Goal: Task Accomplishment & Management: Manage account settings

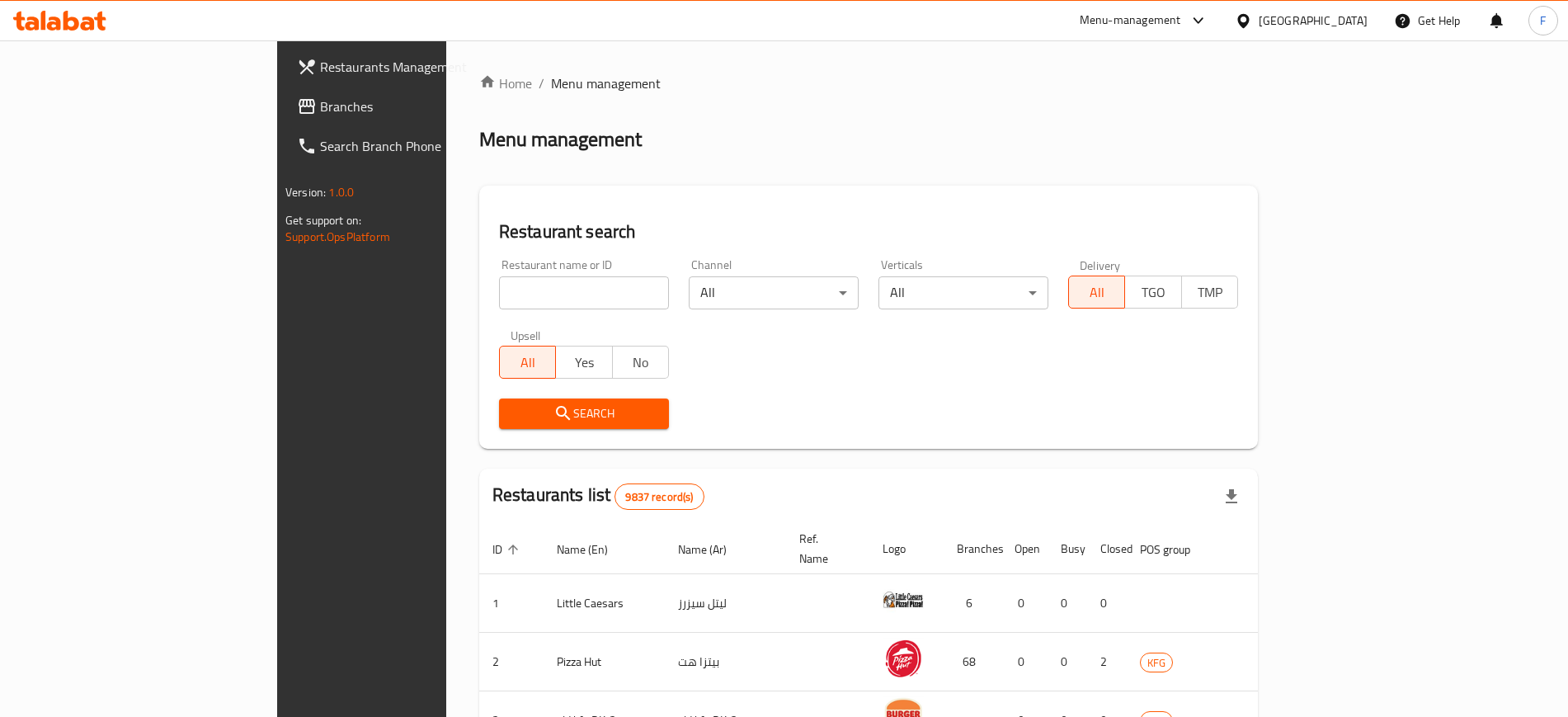
click at [511, 292] on div "Home / Menu management Menu management Restaurant search Restaurant name or ID …" at bounding box center [869, 618] width 779 height 1089
click at [511, 292] on input "search" at bounding box center [584, 293] width 170 height 33
type input "c"
type input "n"
type input "bascota"
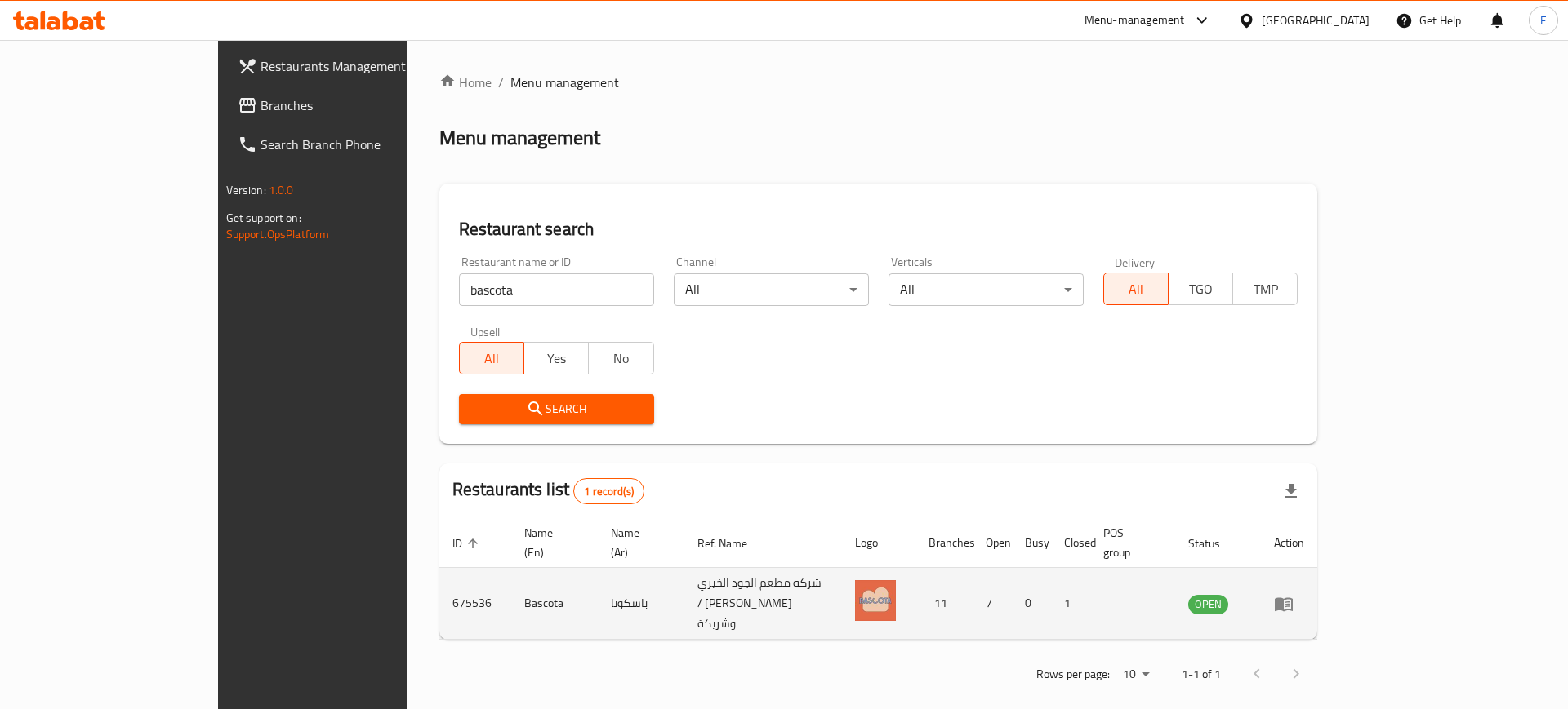
click at [1292, 598] on icon "enhanced table" at bounding box center [1283, 604] width 18 height 13
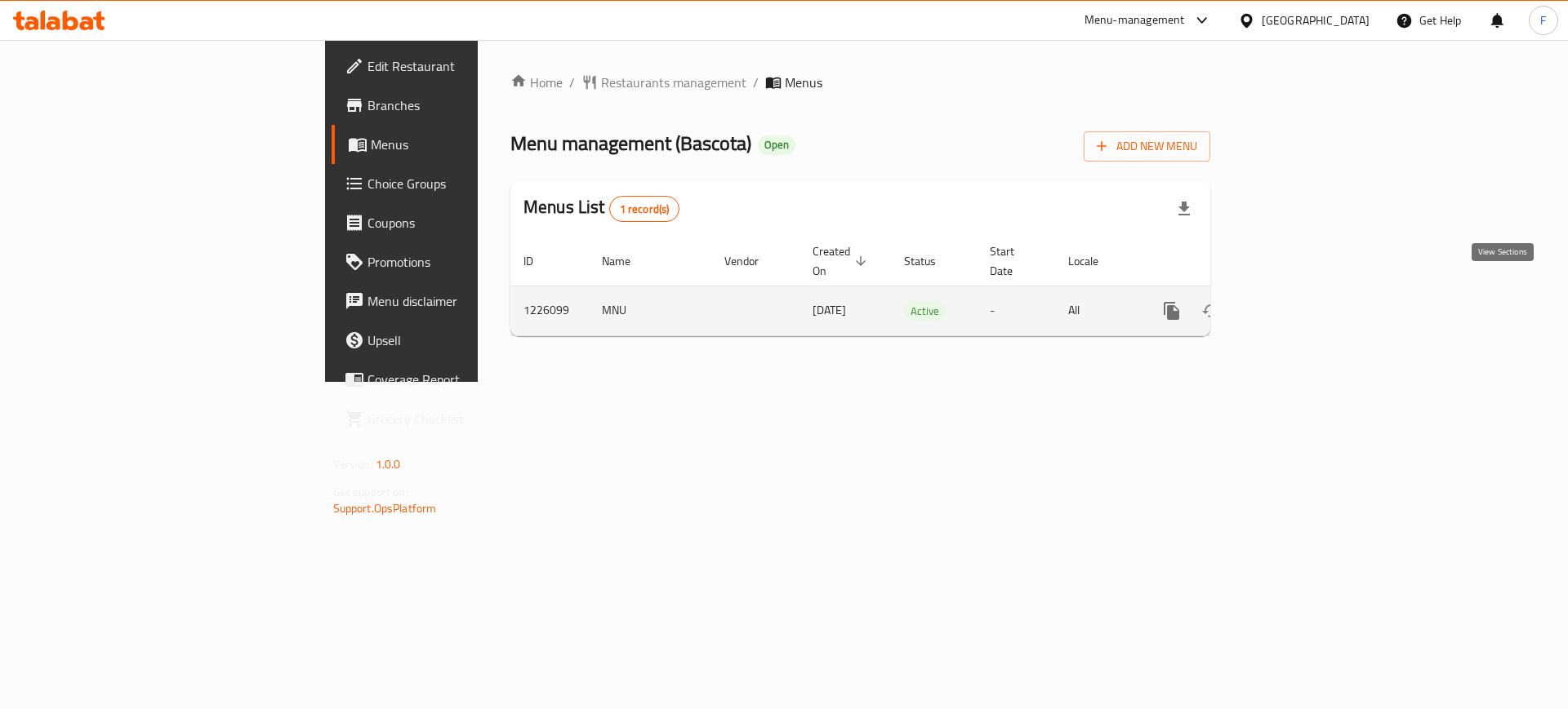
click at [1299, 301] on icon "enhanced table" at bounding box center [1289, 310] width 19 height 19
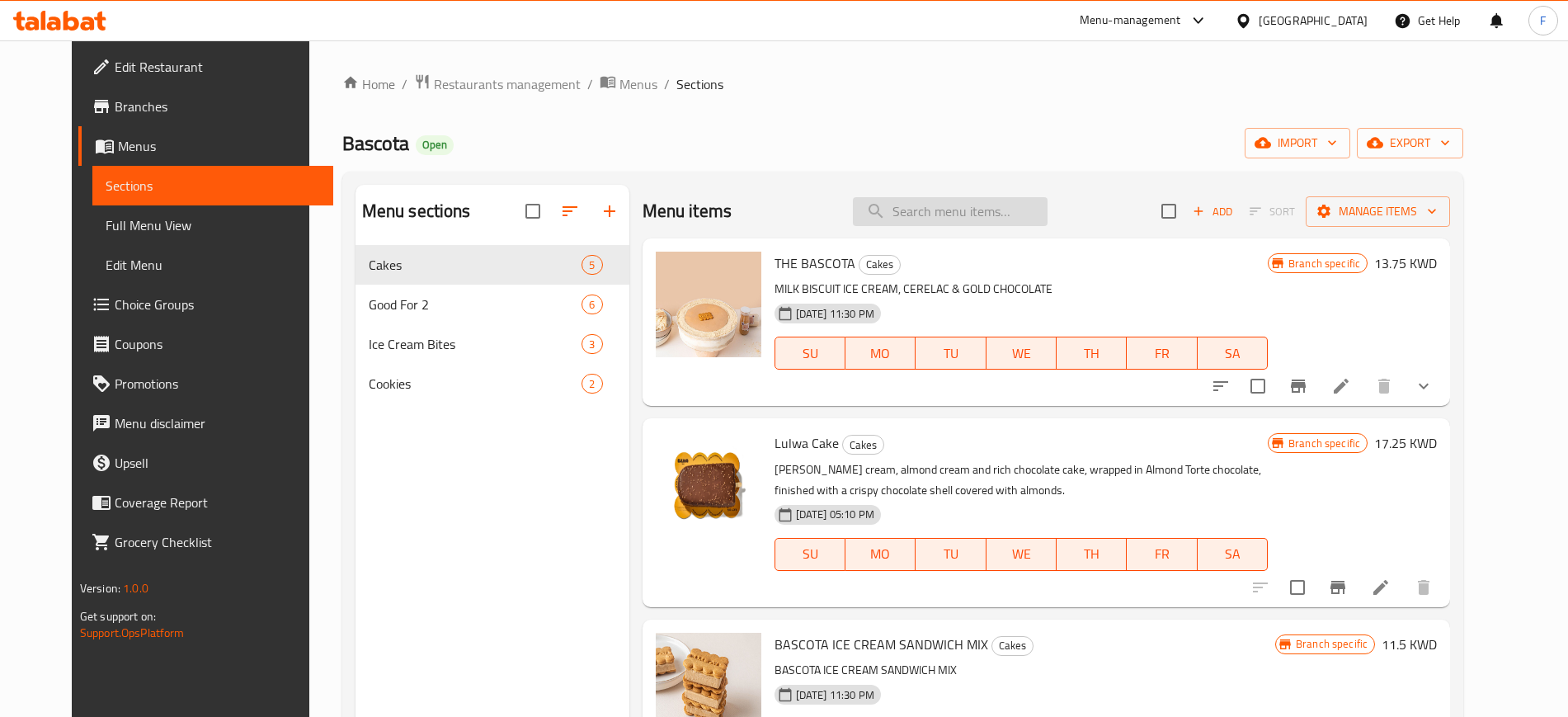
click at [1002, 211] on input "search" at bounding box center [950, 212] width 194 height 29
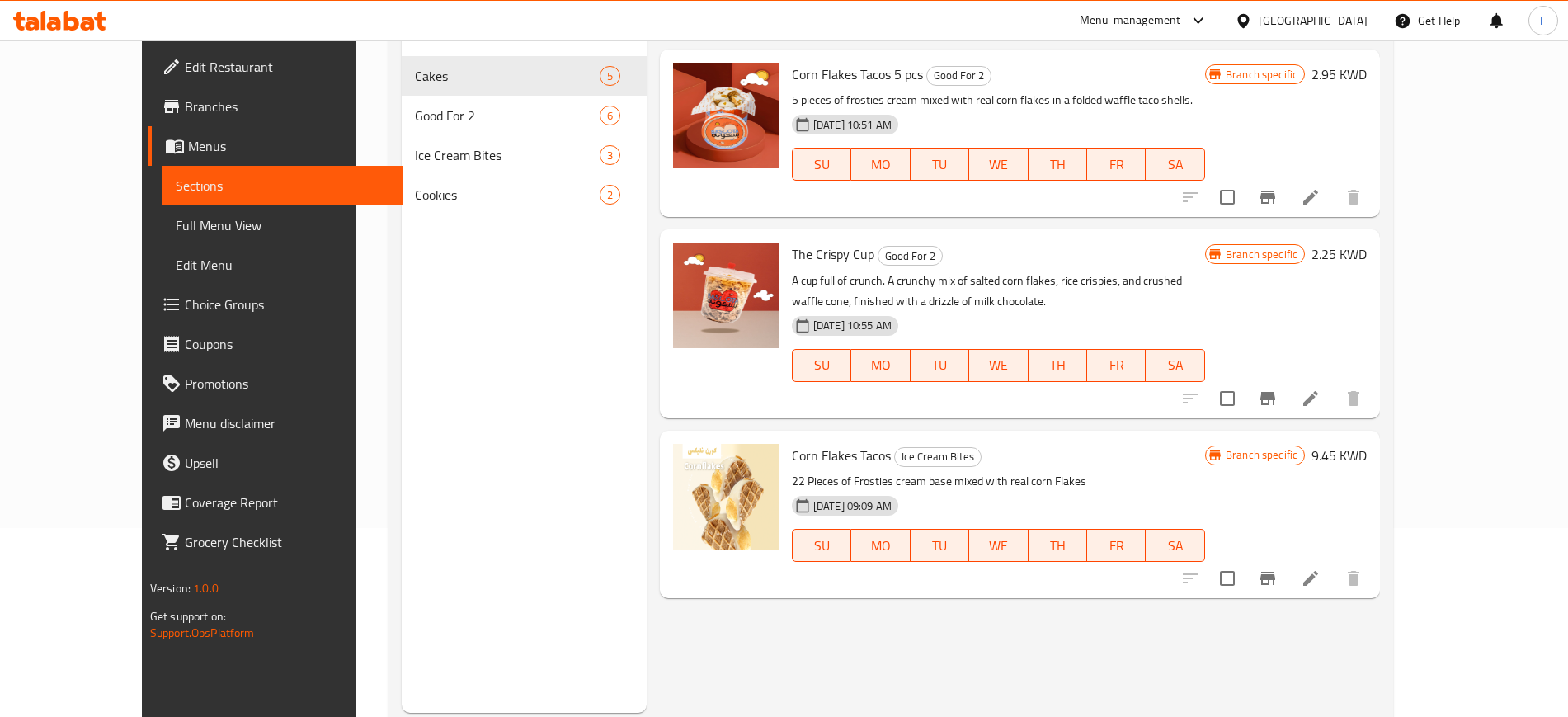
scroll to position [231, 0]
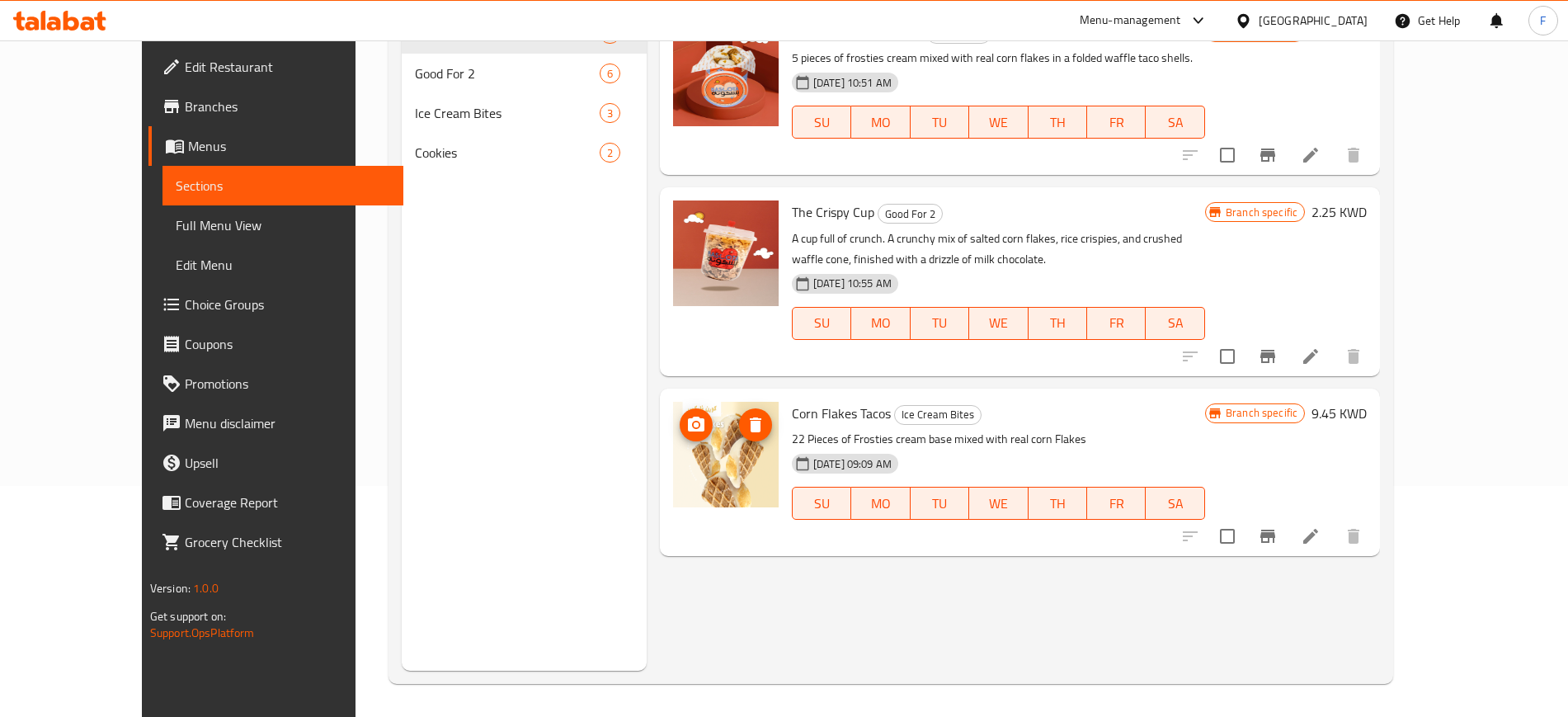
type input "corn"
click at [688, 425] on icon "upload picture" at bounding box center [696, 424] width 17 height 15
click at [1321, 533] on icon at bounding box center [1311, 536] width 19 height 19
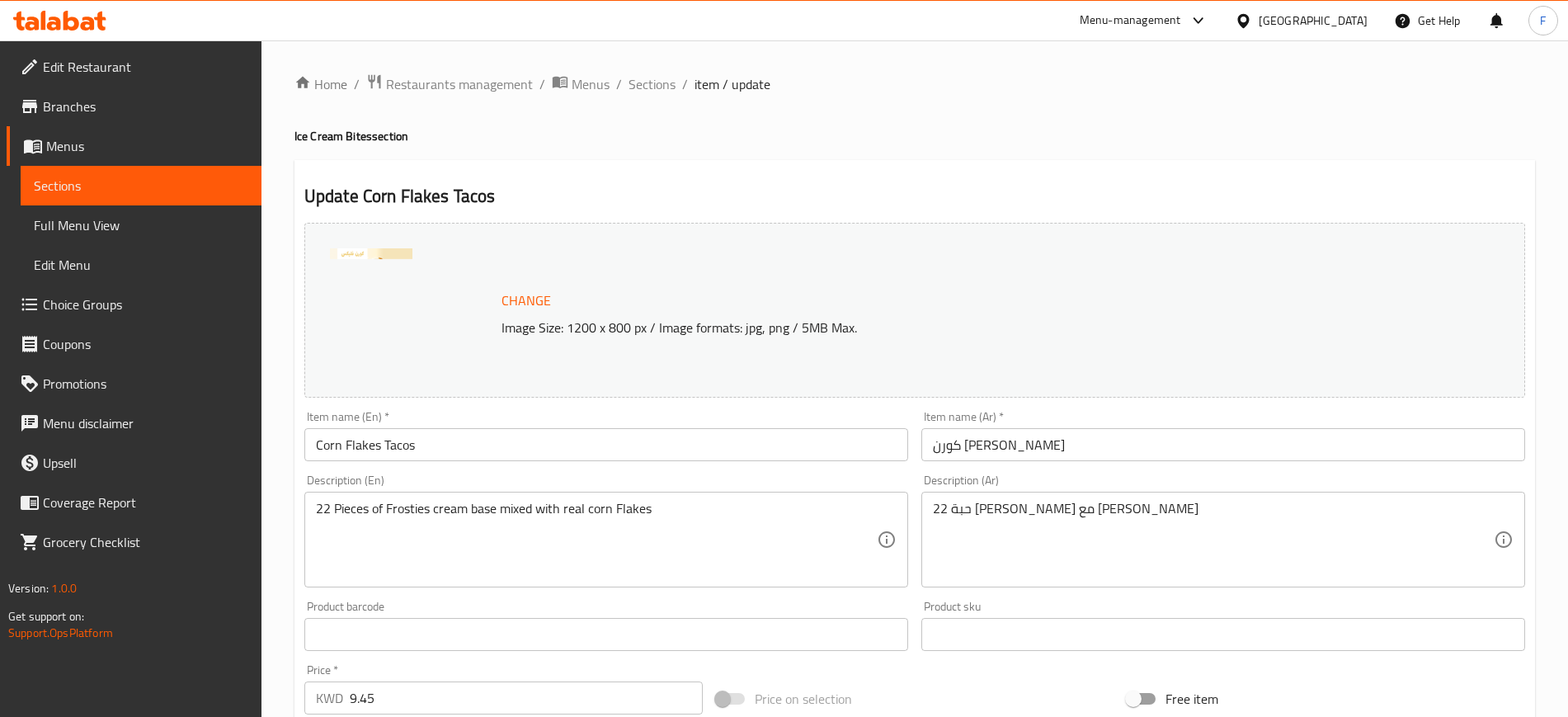
click at [522, 298] on span "Change" at bounding box center [526, 300] width 50 height 24
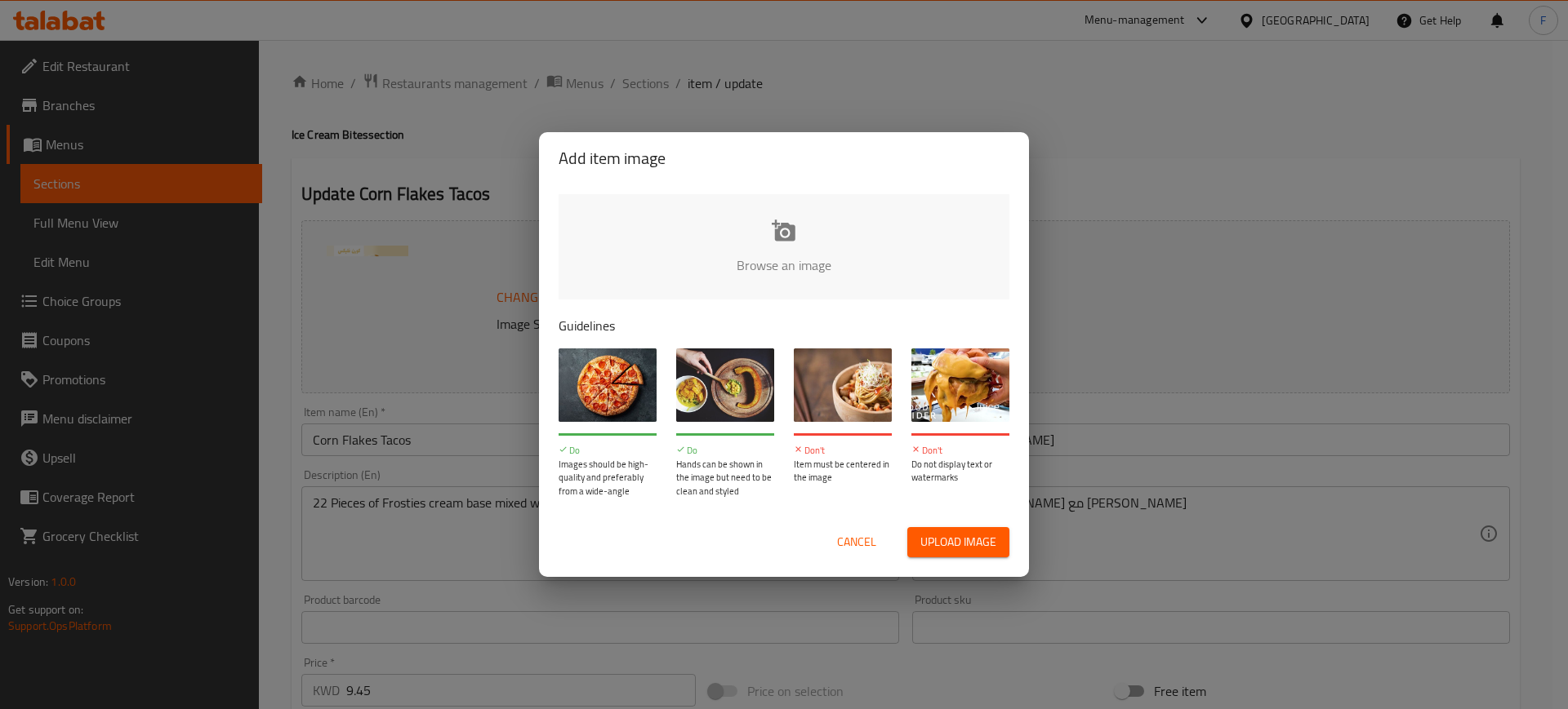
click at [785, 233] on input "file" at bounding box center [1335, 270] width 1555 height 153
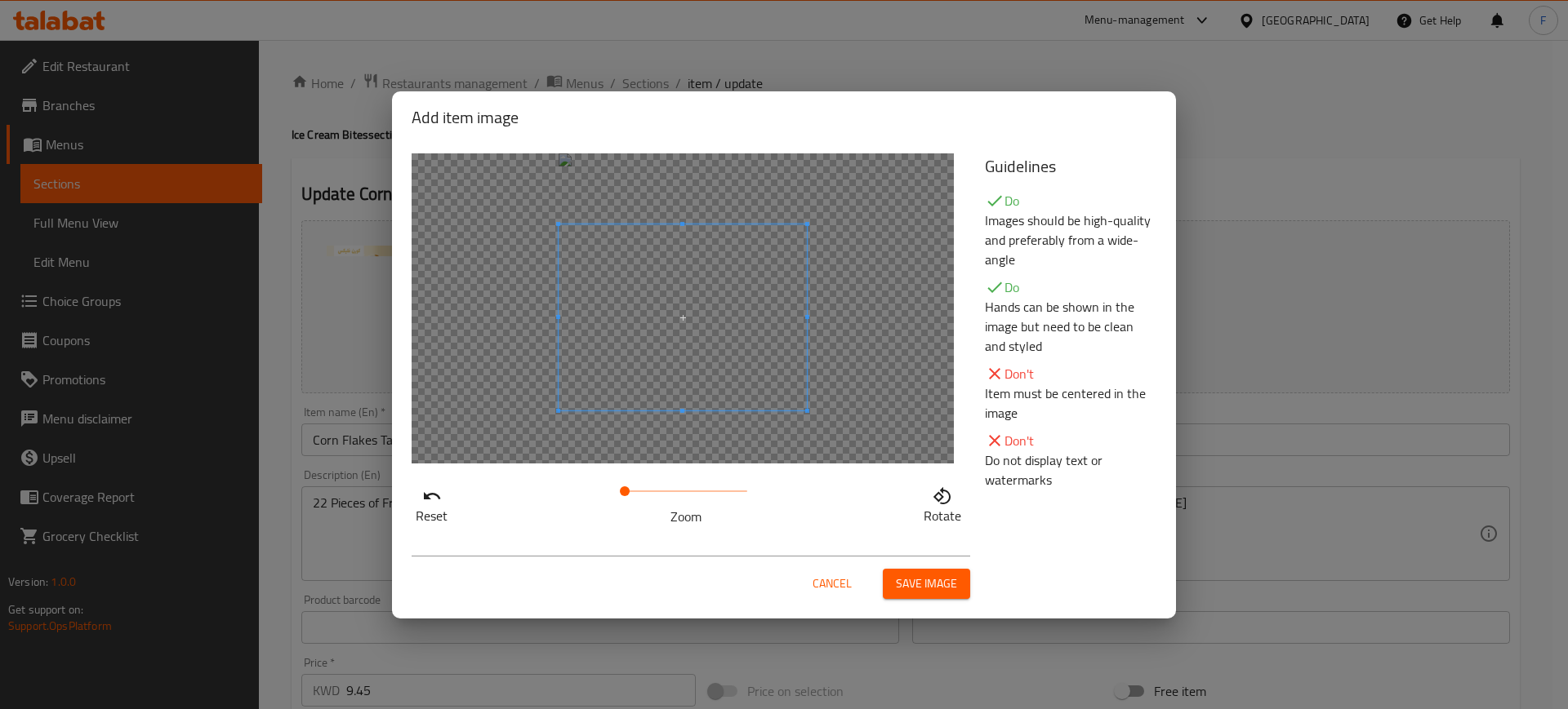
click at [720, 355] on span at bounding box center [683, 318] width 248 height 186
click at [938, 583] on span "Save image" at bounding box center [927, 583] width 62 height 20
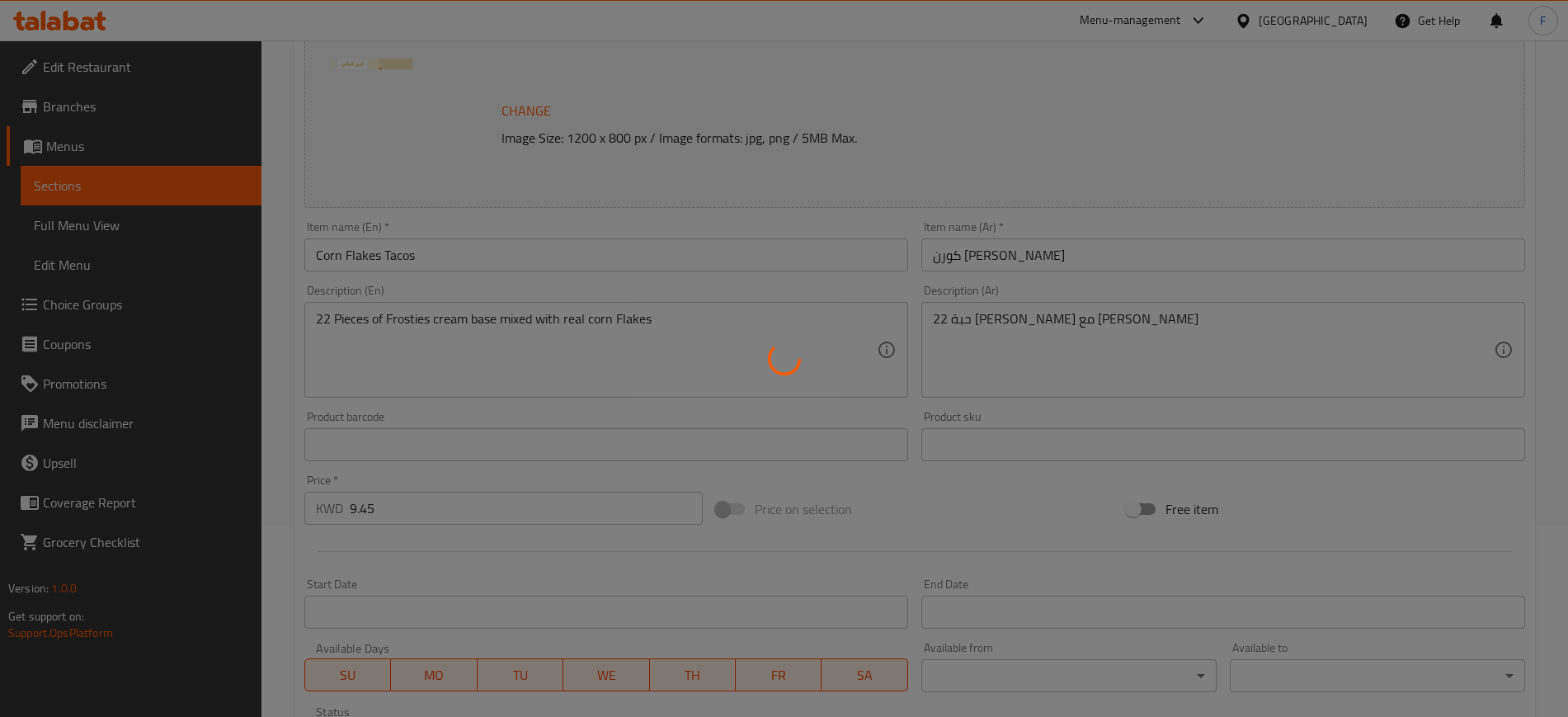
scroll to position [473, 0]
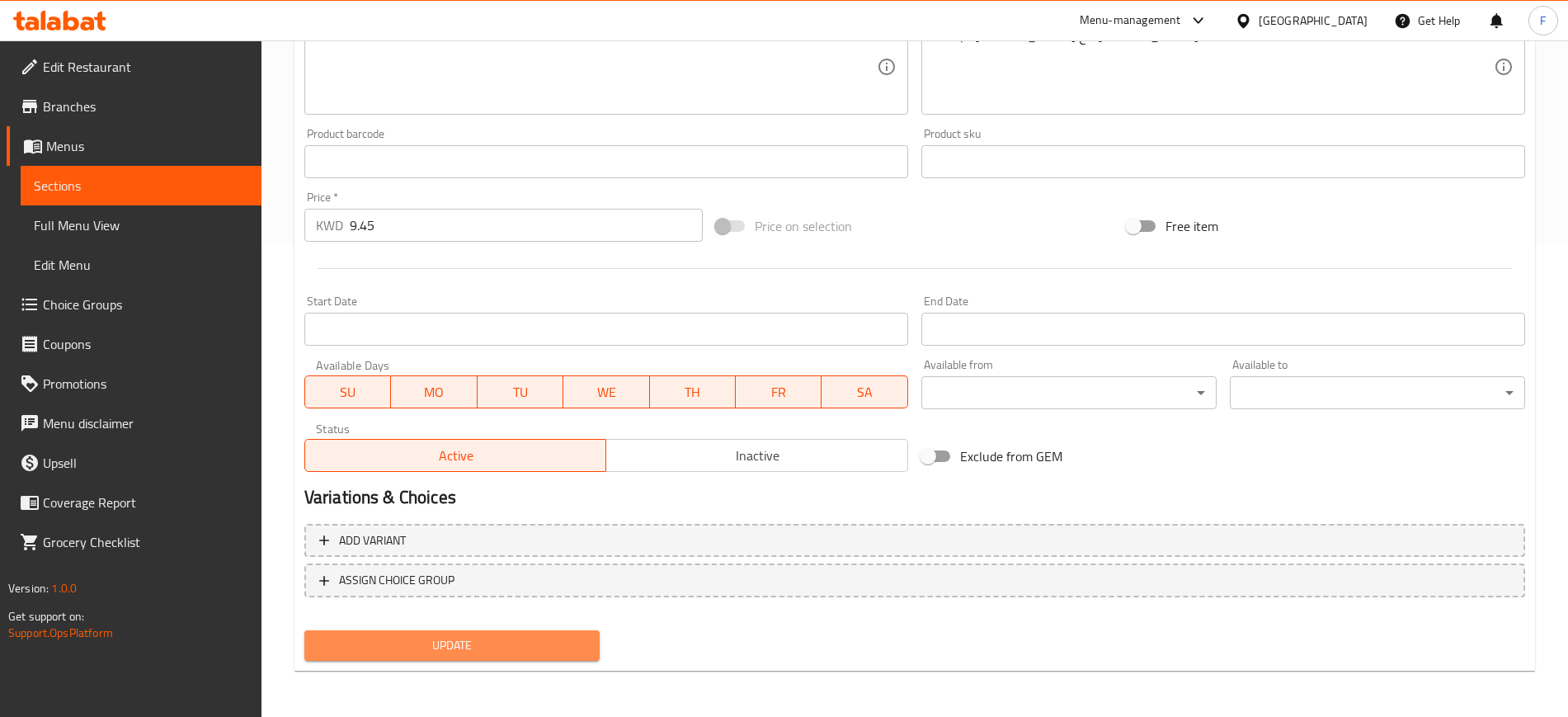
click at [475, 646] on span "Update" at bounding box center [452, 645] width 269 height 20
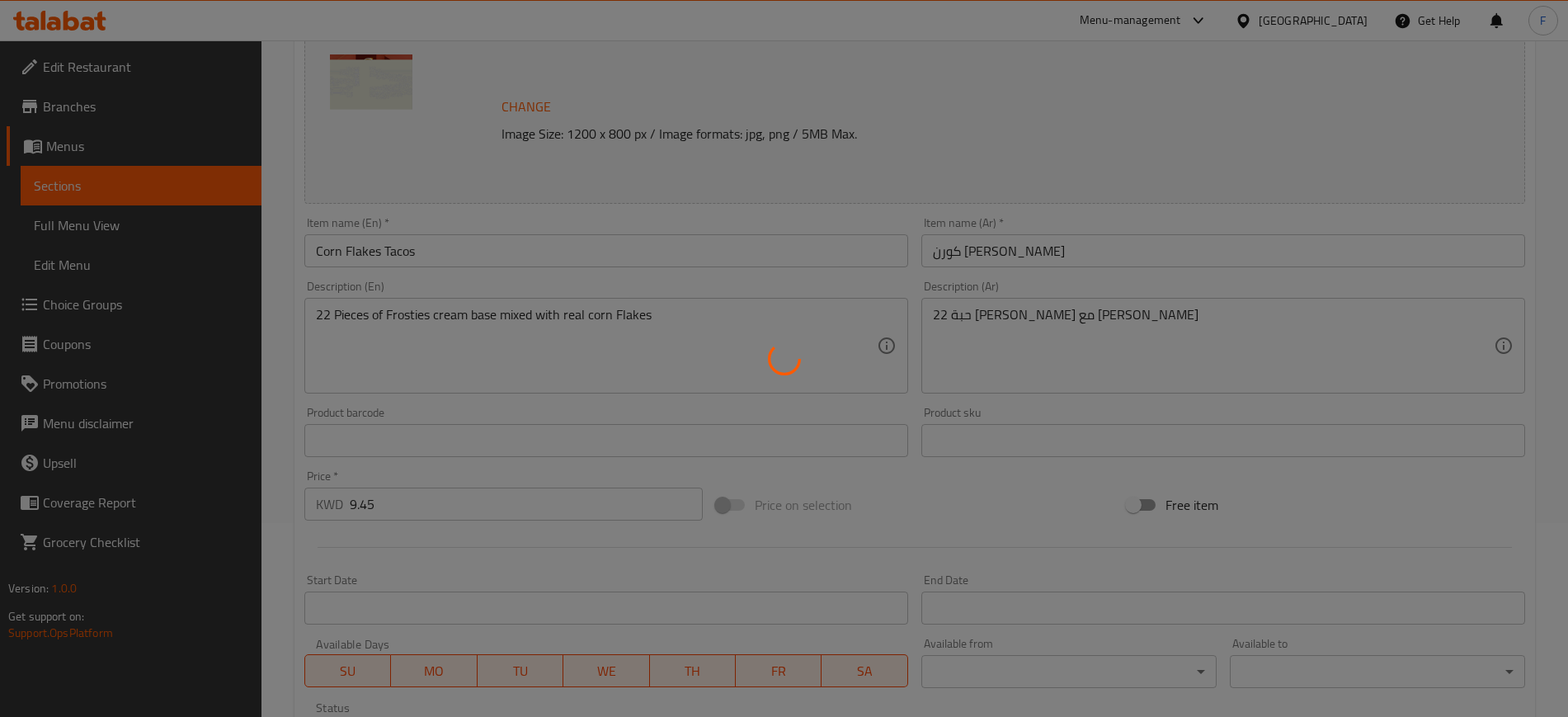
scroll to position [0, 0]
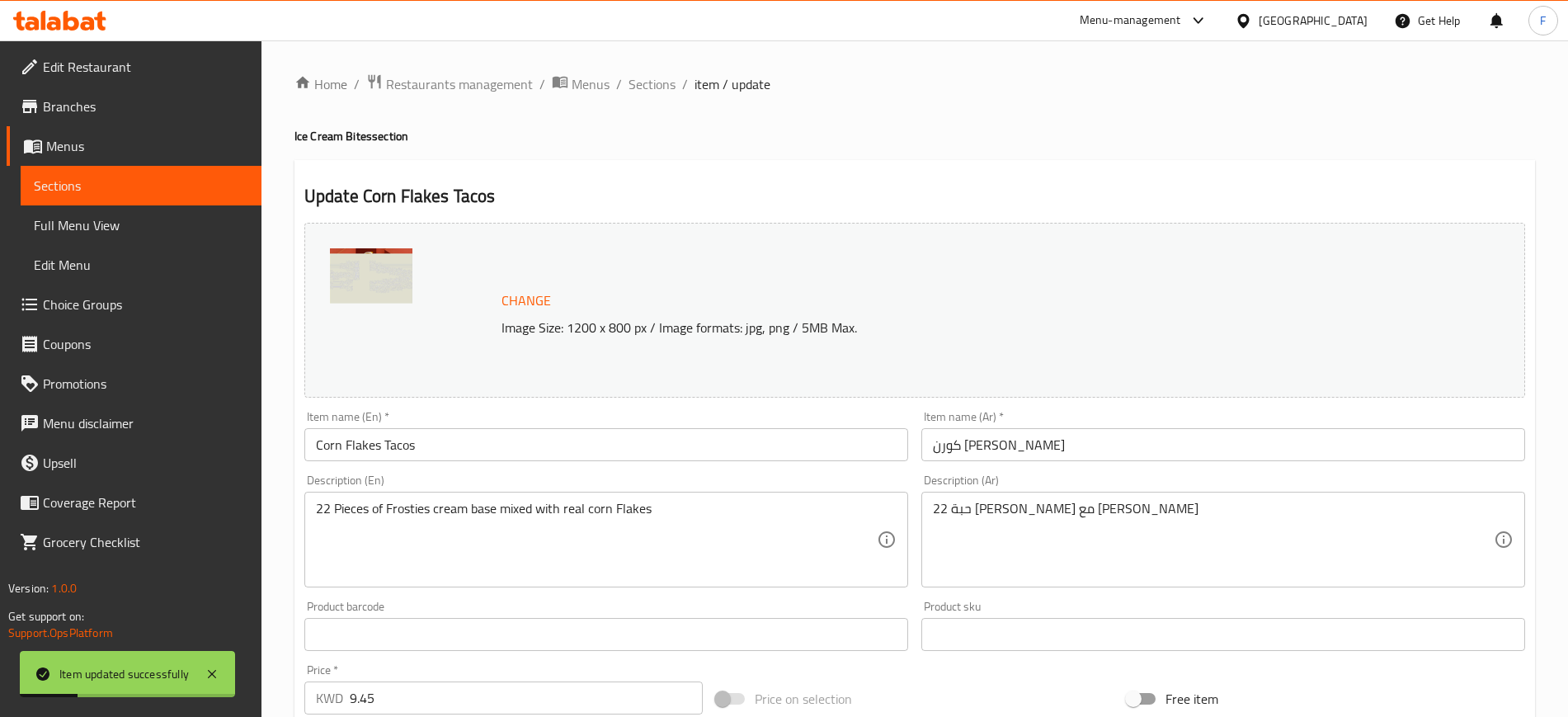
drag, startPoint x: 643, startPoint y: 78, endPoint x: 669, endPoint y: 99, distance: 33.4
click at [645, 78] on span "Sections" at bounding box center [652, 84] width 47 height 19
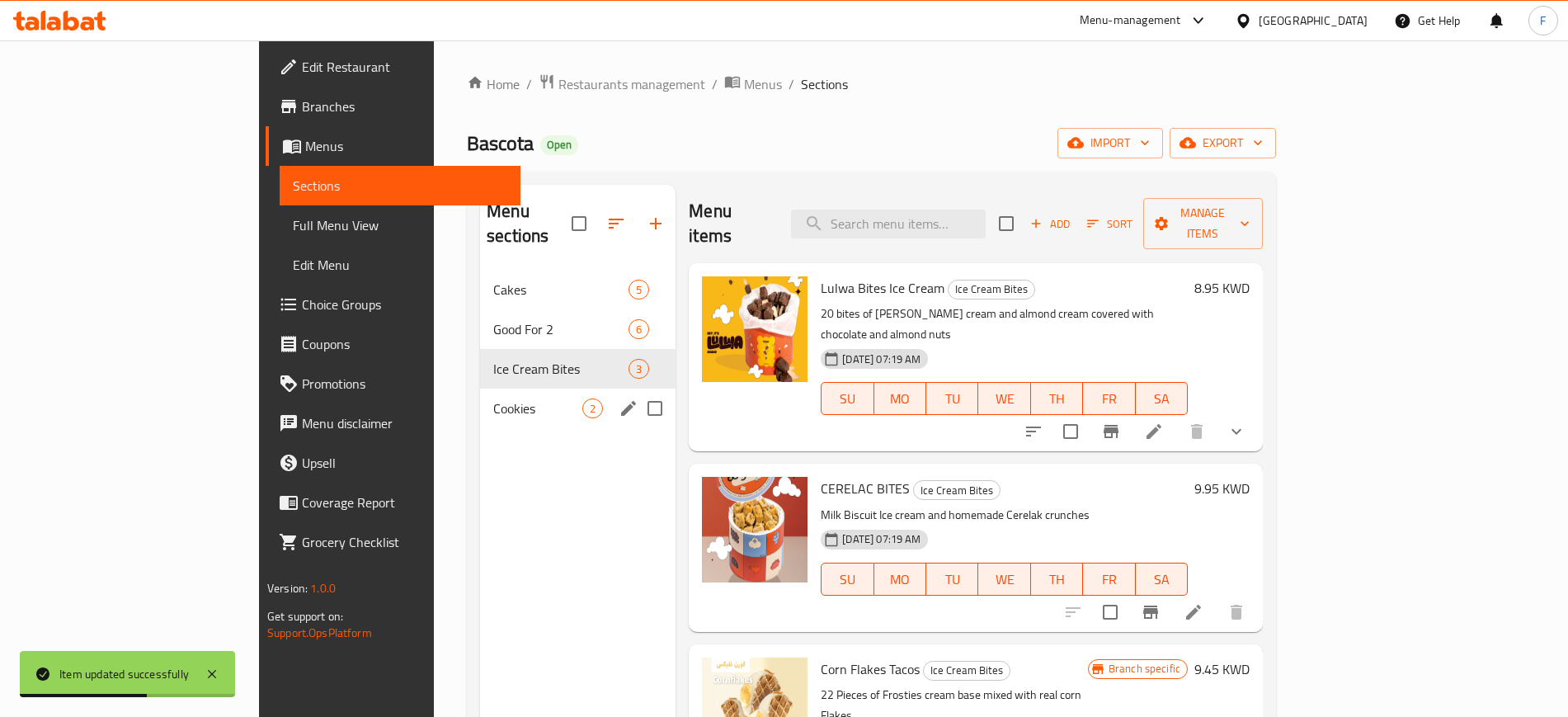
click at [480, 402] on div "Cookies 2" at bounding box center [577, 408] width 195 height 40
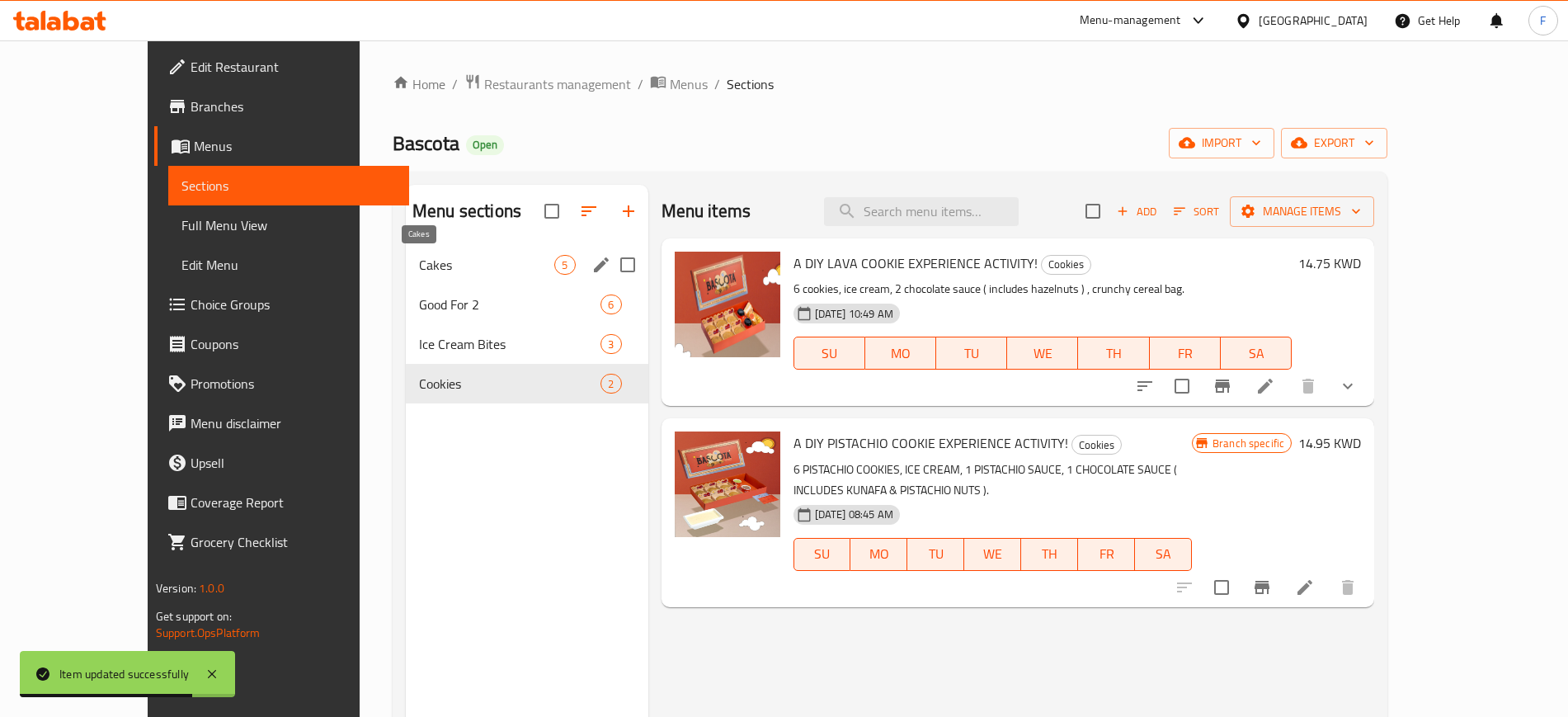
click at [440, 261] on span "Cakes" at bounding box center [486, 264] width 135 height 19
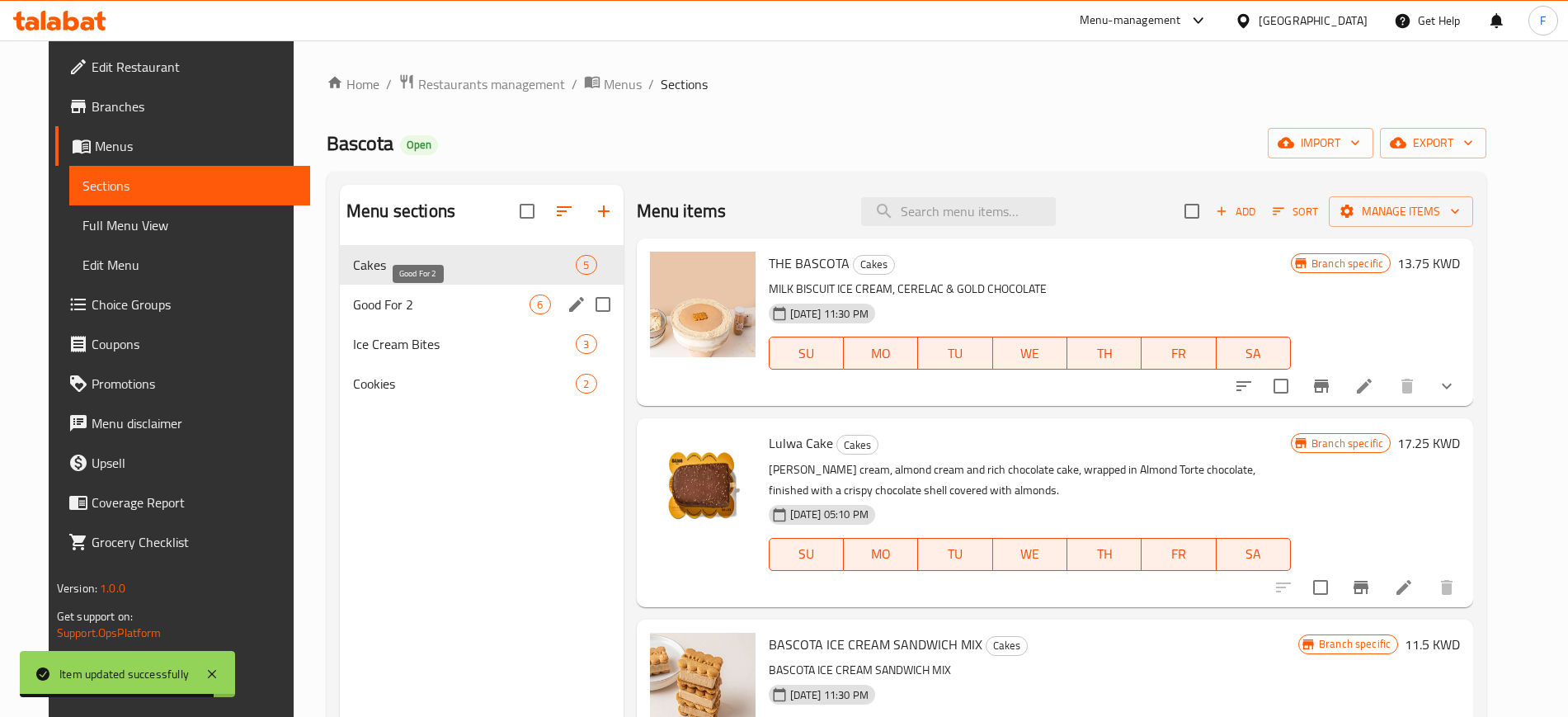
click at [440, 312] on span "Good For 2" at bounding box center [441, 304] width 177 height 19
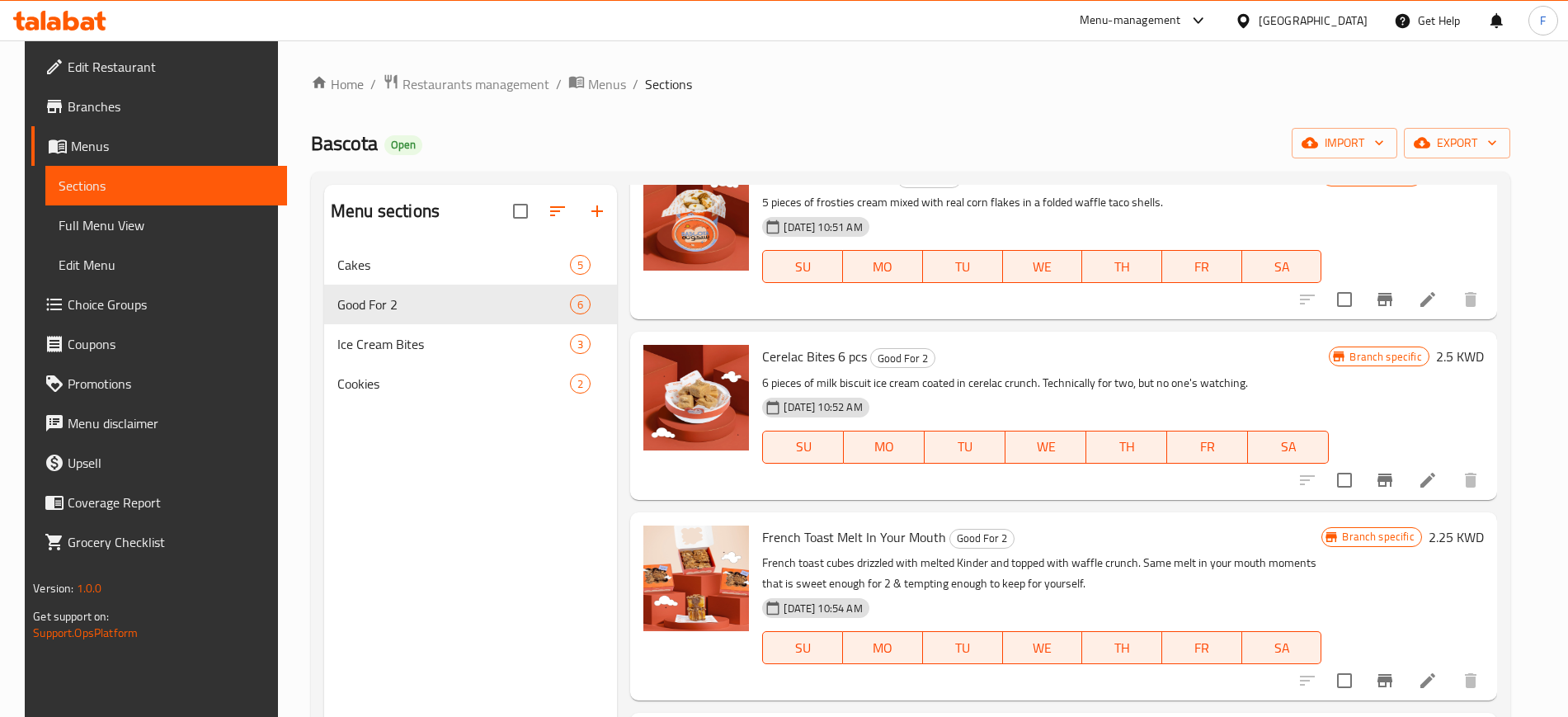
scroll to position [241, 0]
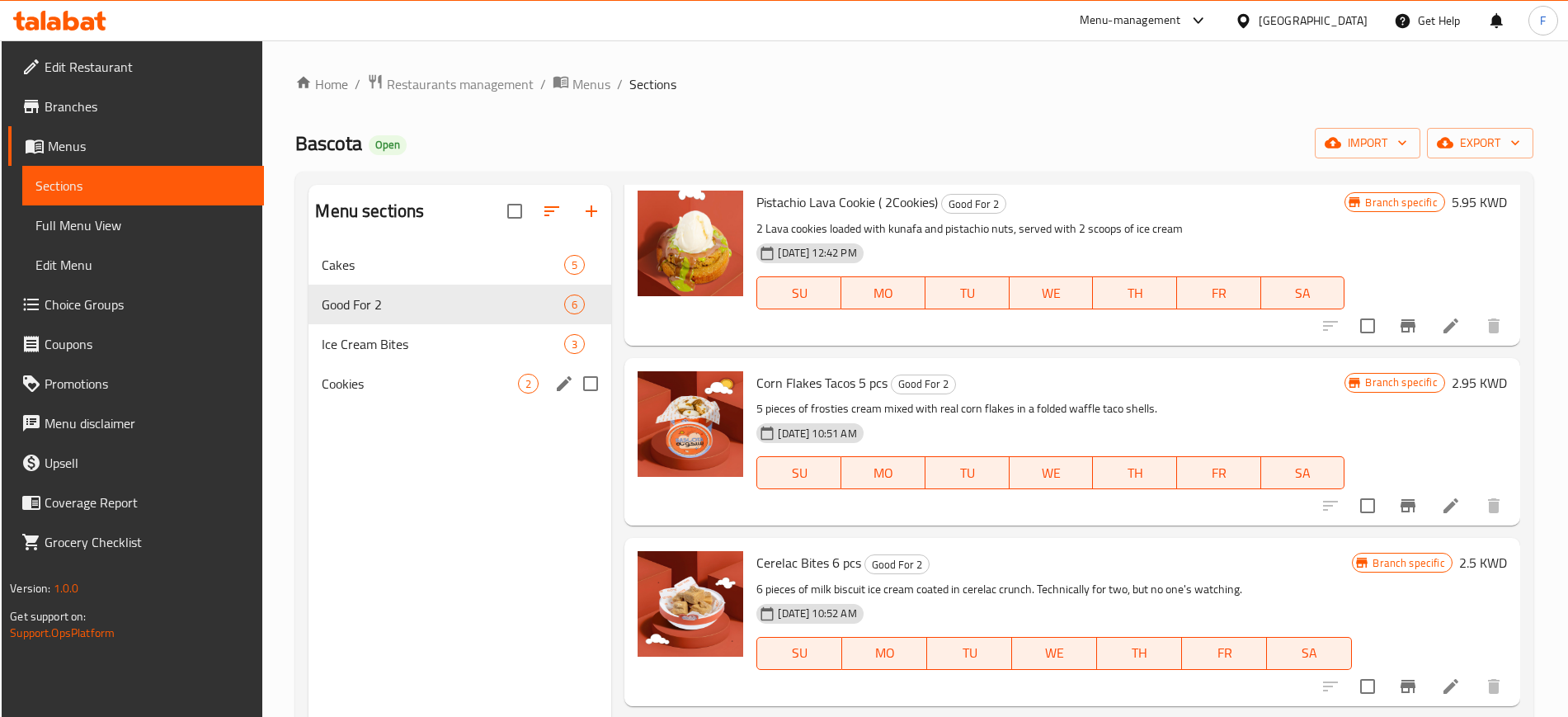
click at [441, 368] on div "Cookies 2" at bounding box center [460, 384] width 303 height 40
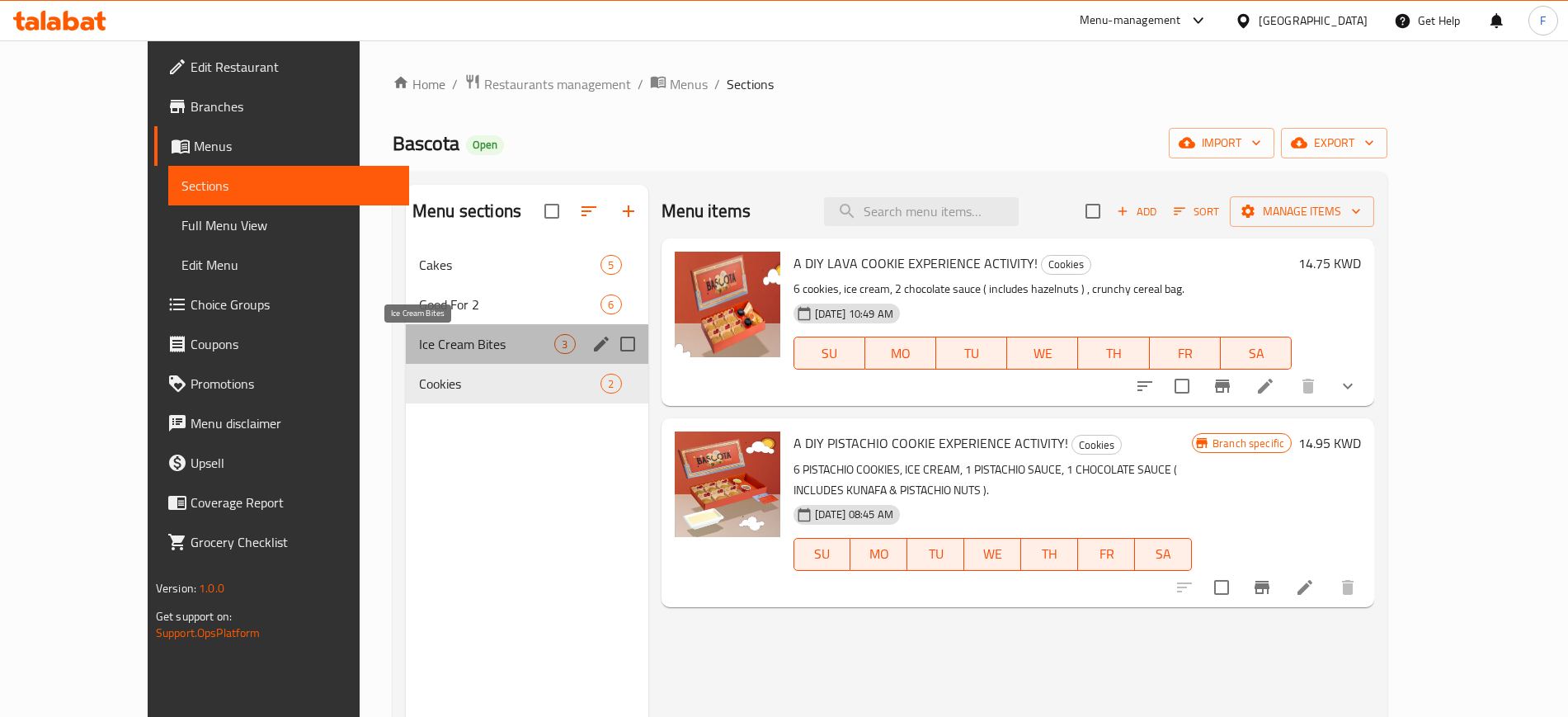
click at [438, 352] on span "Ice Cream Bites" at bounding box center [486, 344] width 135 height 19
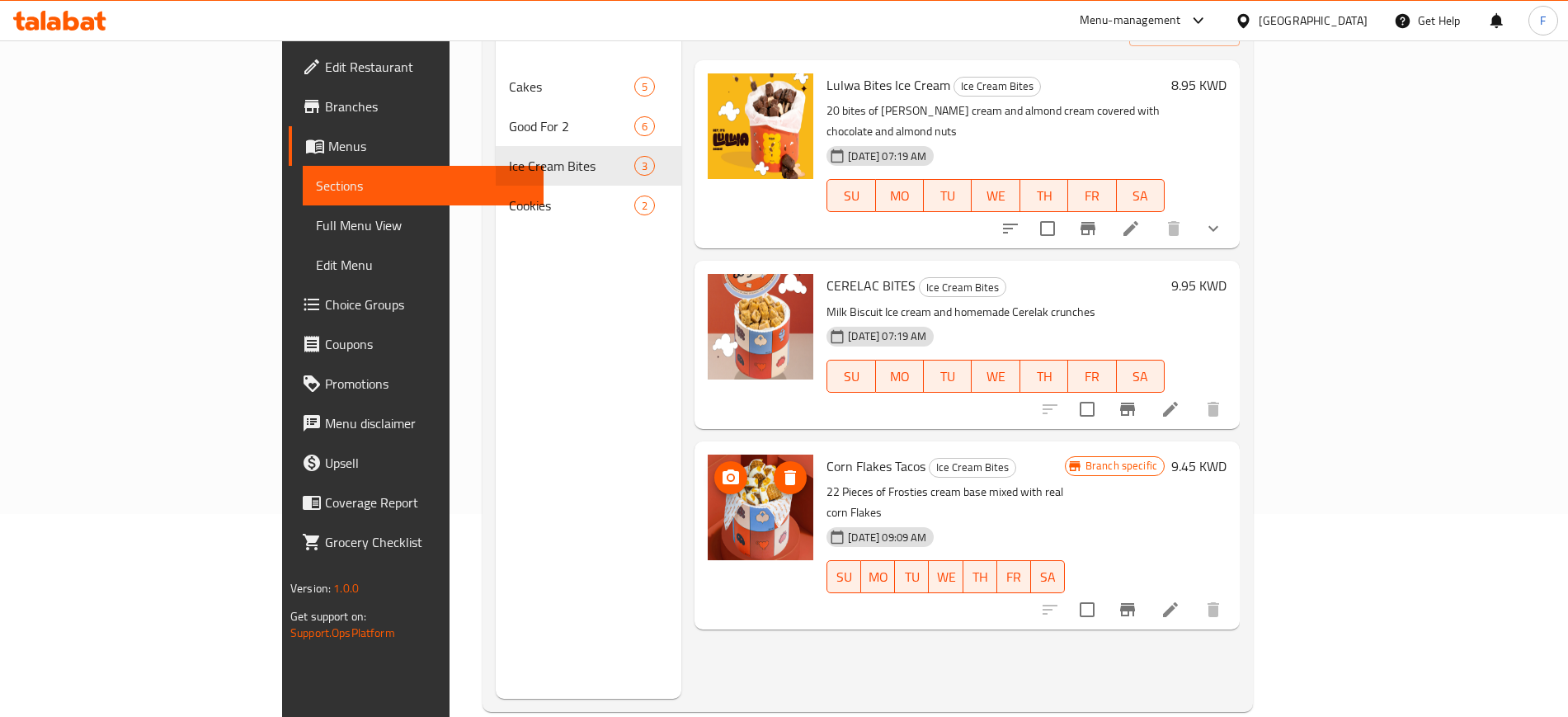
scroll to position [206, 0]
